Goal: Check status: Check status

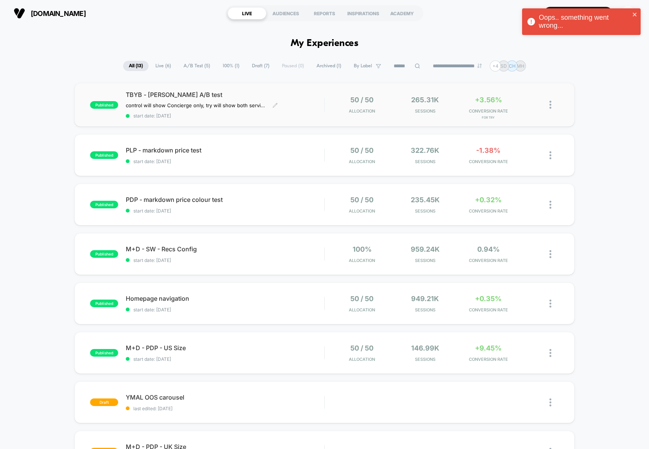
click at [322, 105] on div "TBYB - [PERSON_NAME] A/B test control will show Concierge only, try will show b…" at bounding box center [225, 105] width 198 height 28
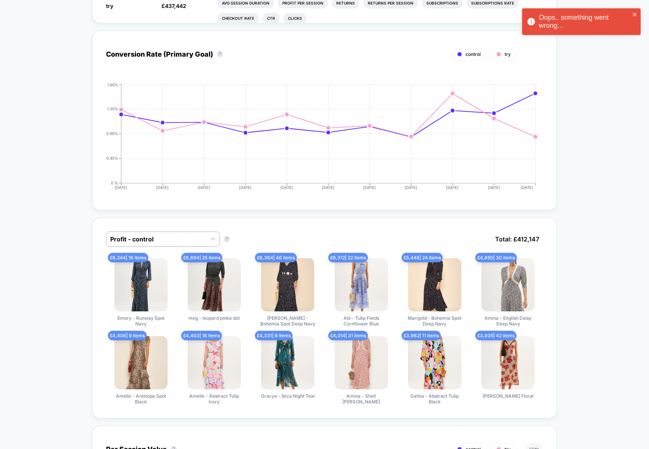
scroll to position [304, 0]
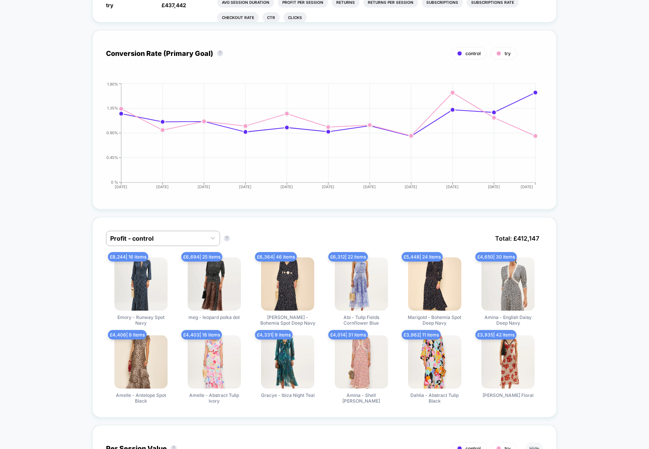
click at [536, 93] on circle at bounding box center [536, 93] width 4 height 4
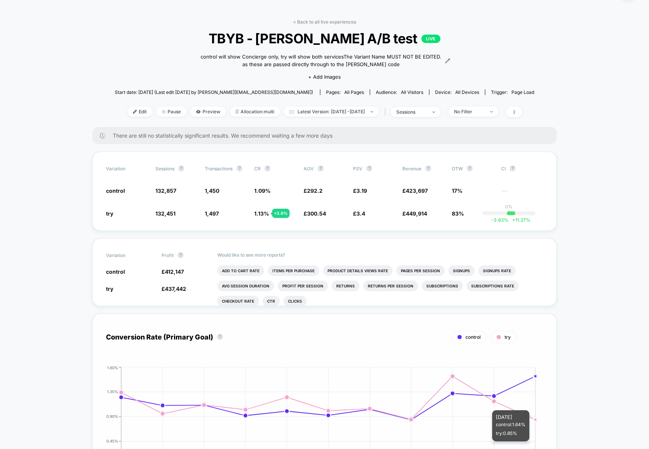
scroll to position [0, 0]
